Goal: Check status: Check status

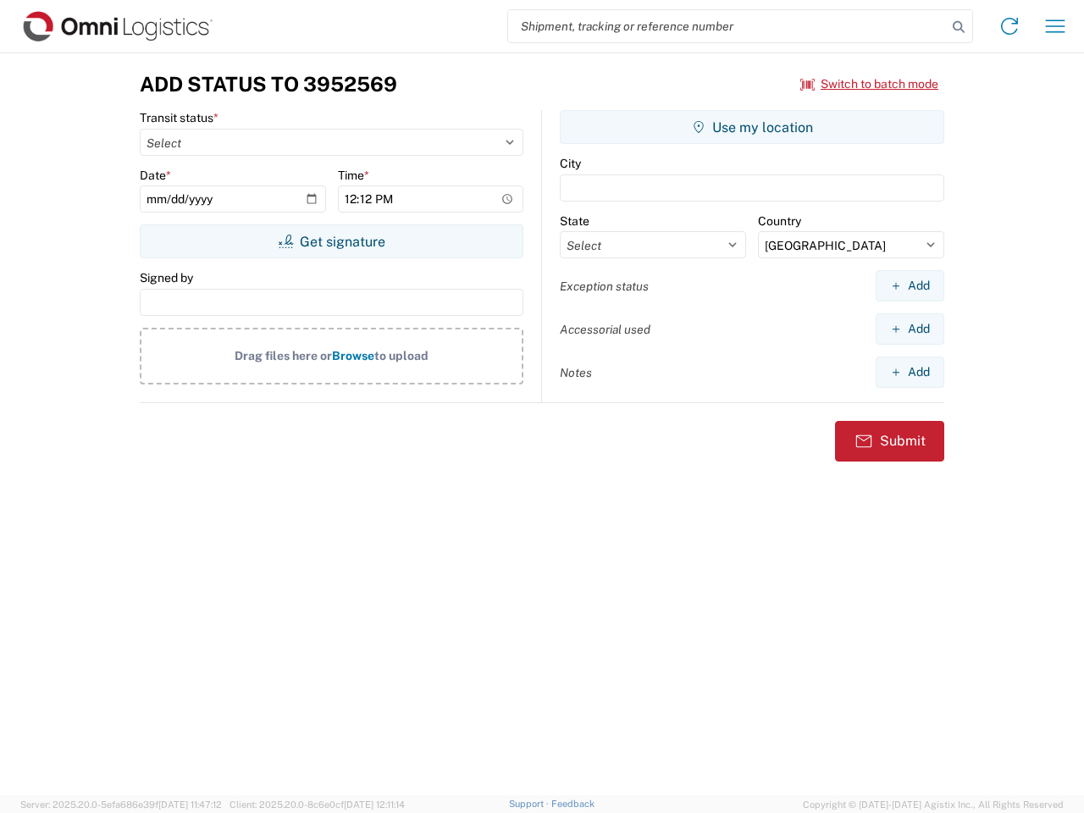
select select "US"
click at [727, 26] on input "search" at bounding box center [727, 26] width 439 height 32
click at [959, 27] on icon at bounding box center [959, 27] width 24 height 24
click at [1009, 26] on icon at bounding box center [1009, 26] width 27 height 27
click at [1055, 26] on icon "button" at bounding box center [1055, 25] width 19 height 13
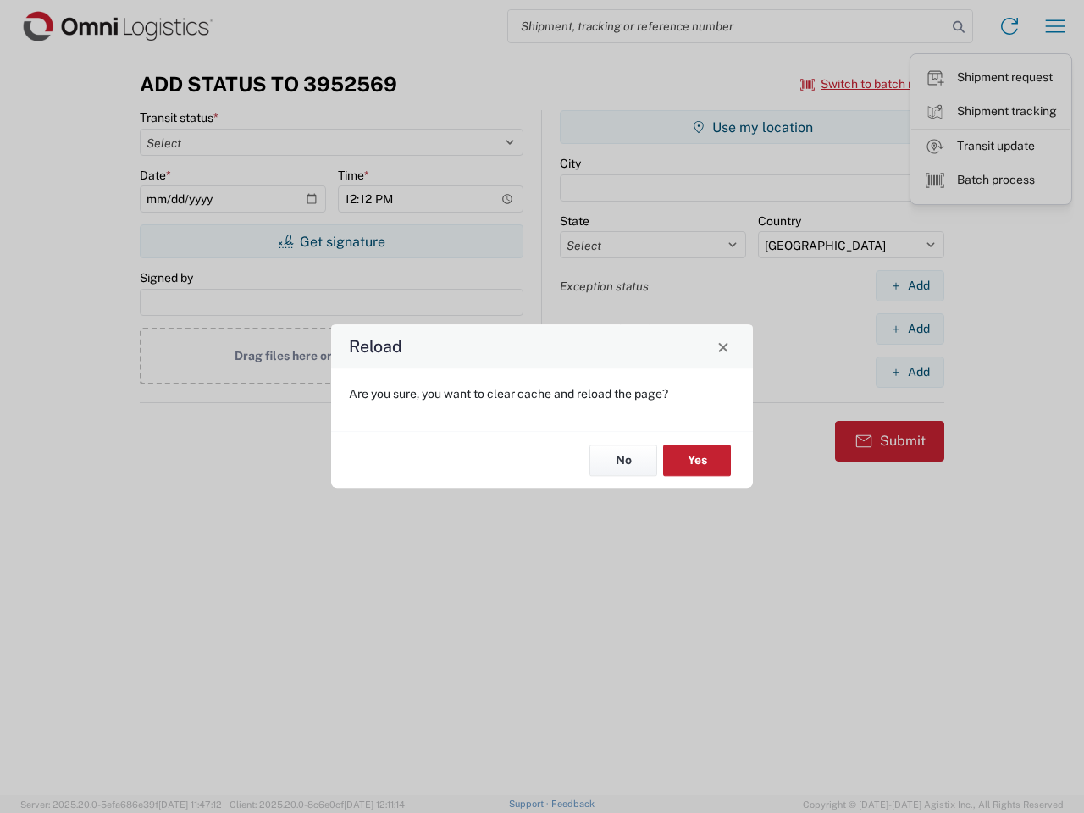
click at [752, 127] on div "Reload Are you sure, you want to clear cache and reload the page? No Yes" at bounding box center [542, 406] width 1084 height 813
click at [909, 285] on div "Reload Are you sure, you want to clear cache and reload the page? No Yes" at bounding box center [542, 406] width 1084 height 813
click at [909, 329] on div "Reload Are you sure, you want to clear cache and reload the page? No Yes" at bounding box center [542, 406] width 1084 height 813
click at [909, 372] on div "Reload Are you sure, you want to clear cache and reload the page? No Yes" at bounding box center [542, 406] width 1084 height 813
